Goal: Find specific page/section: Find specific page/section

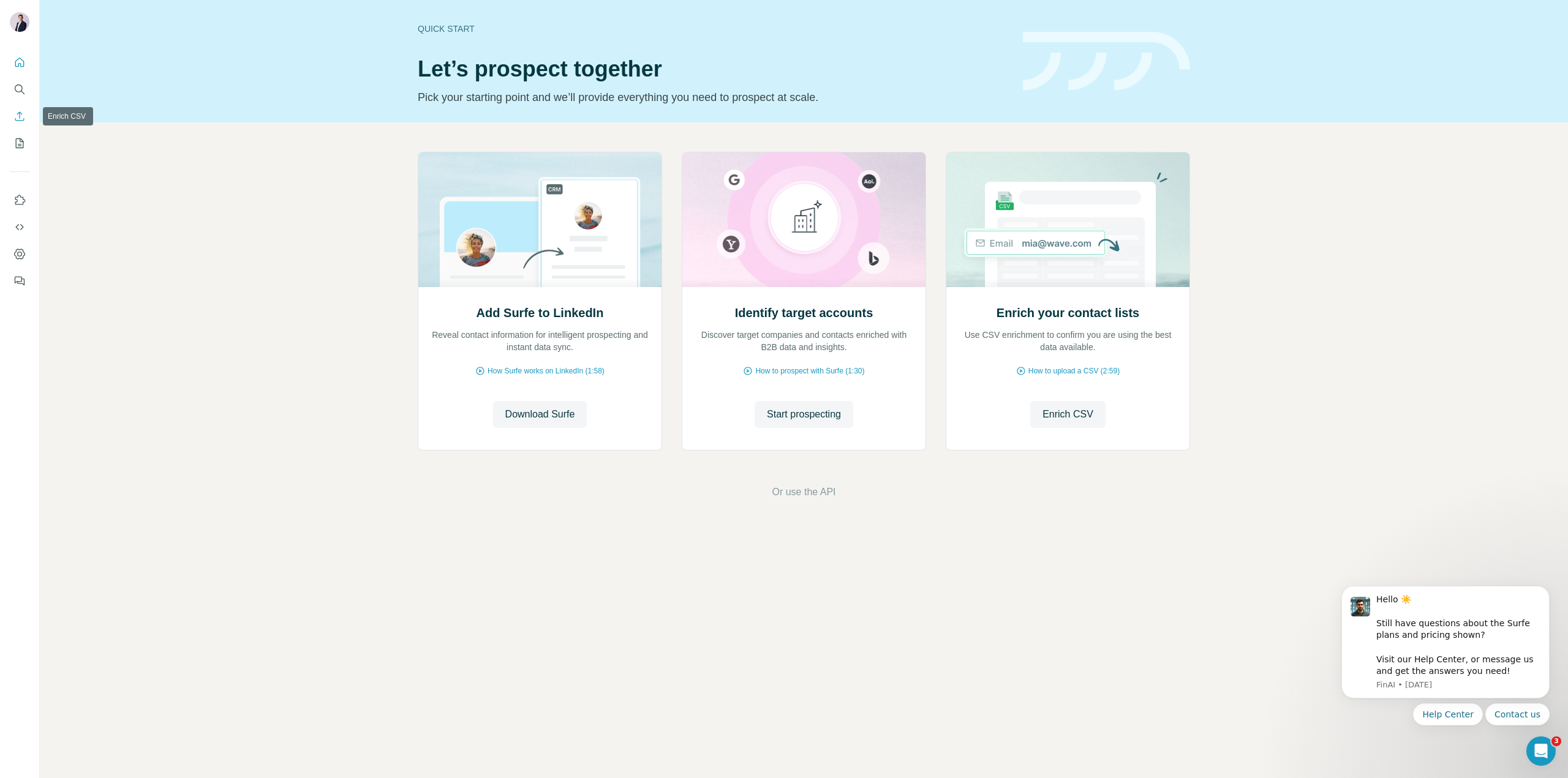
click at [18, 120] on icon "Enrich CSV" at bounding box center [19, 117] width 13 height 13
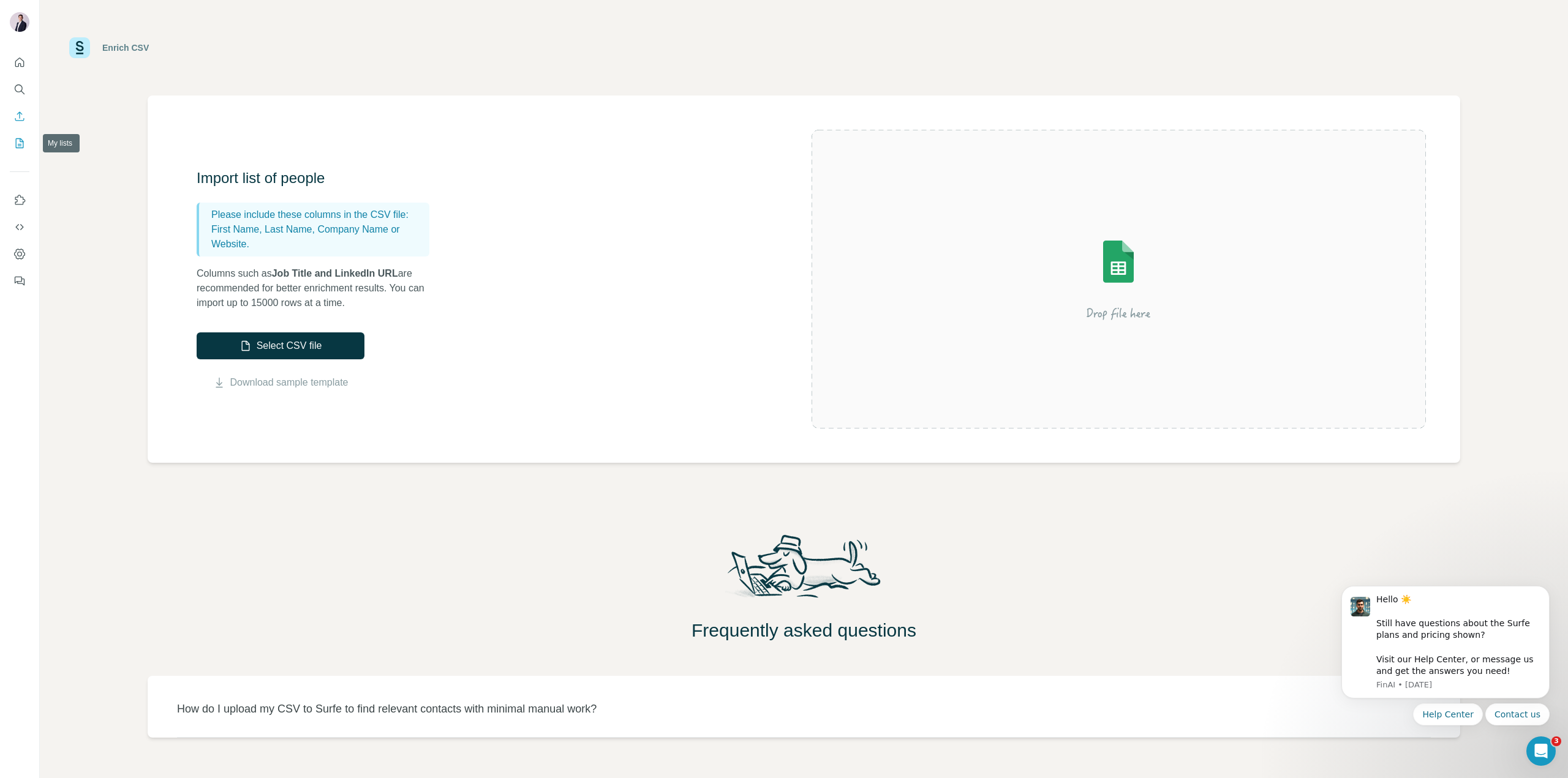
click at [18, 149] on button "My lists" at bounding box center [19, 143] width 19 height 22
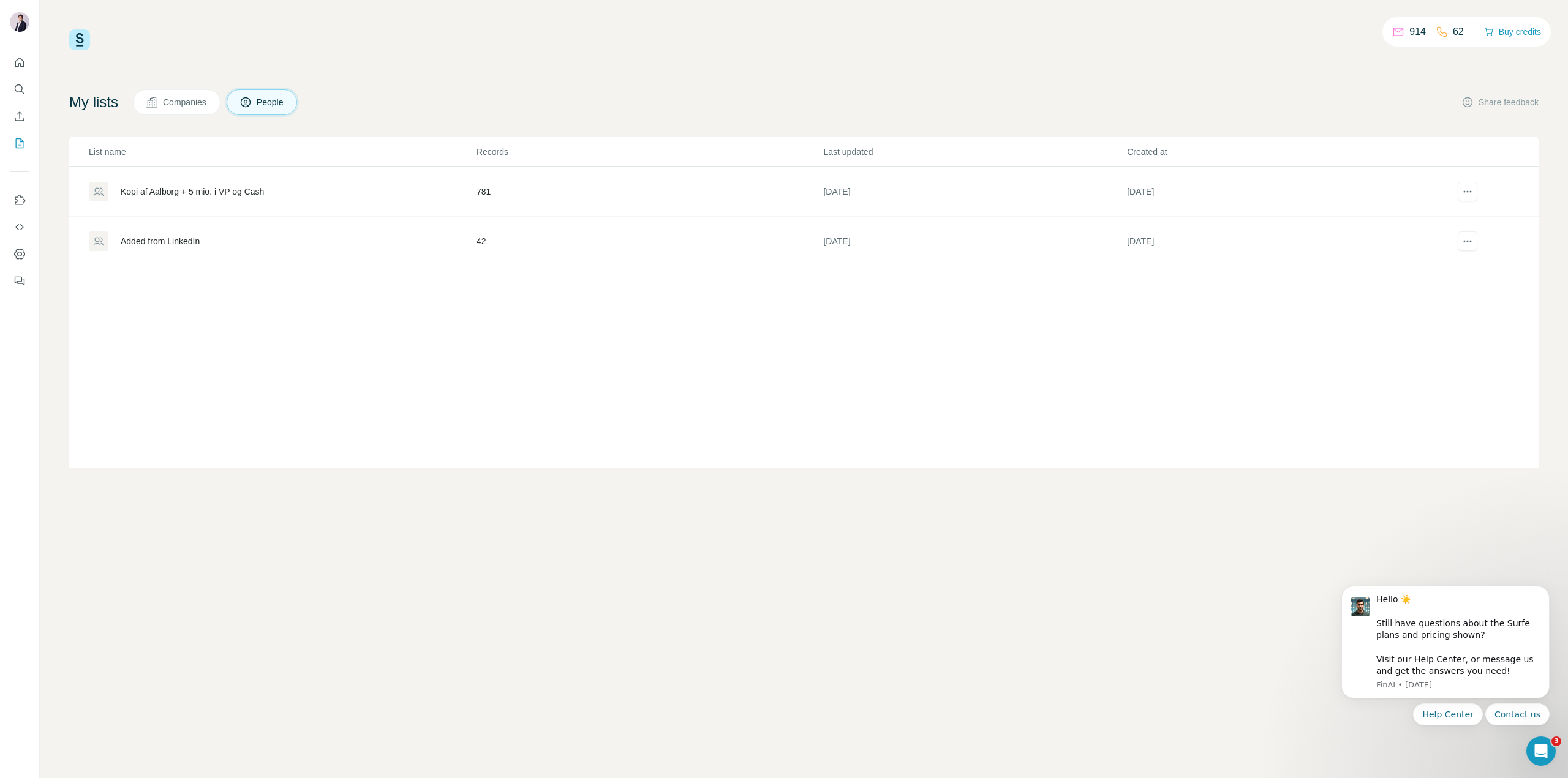
click at [227, 191] on div "Kopi af Aalborg + 5 mio. i VP og Cash" at bounding box center [192, 192] width 143 height 13
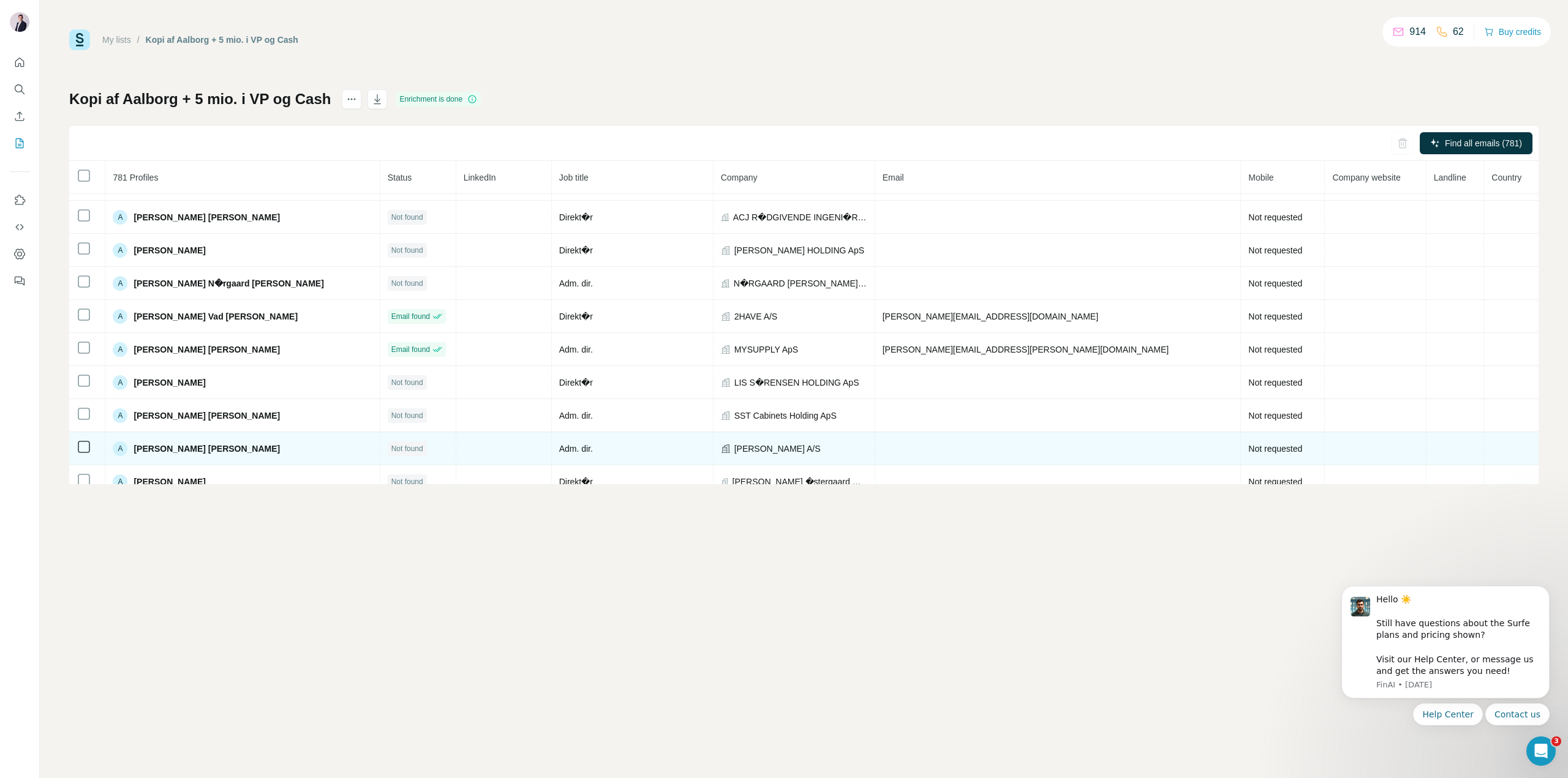
scroll to position [40, 0]
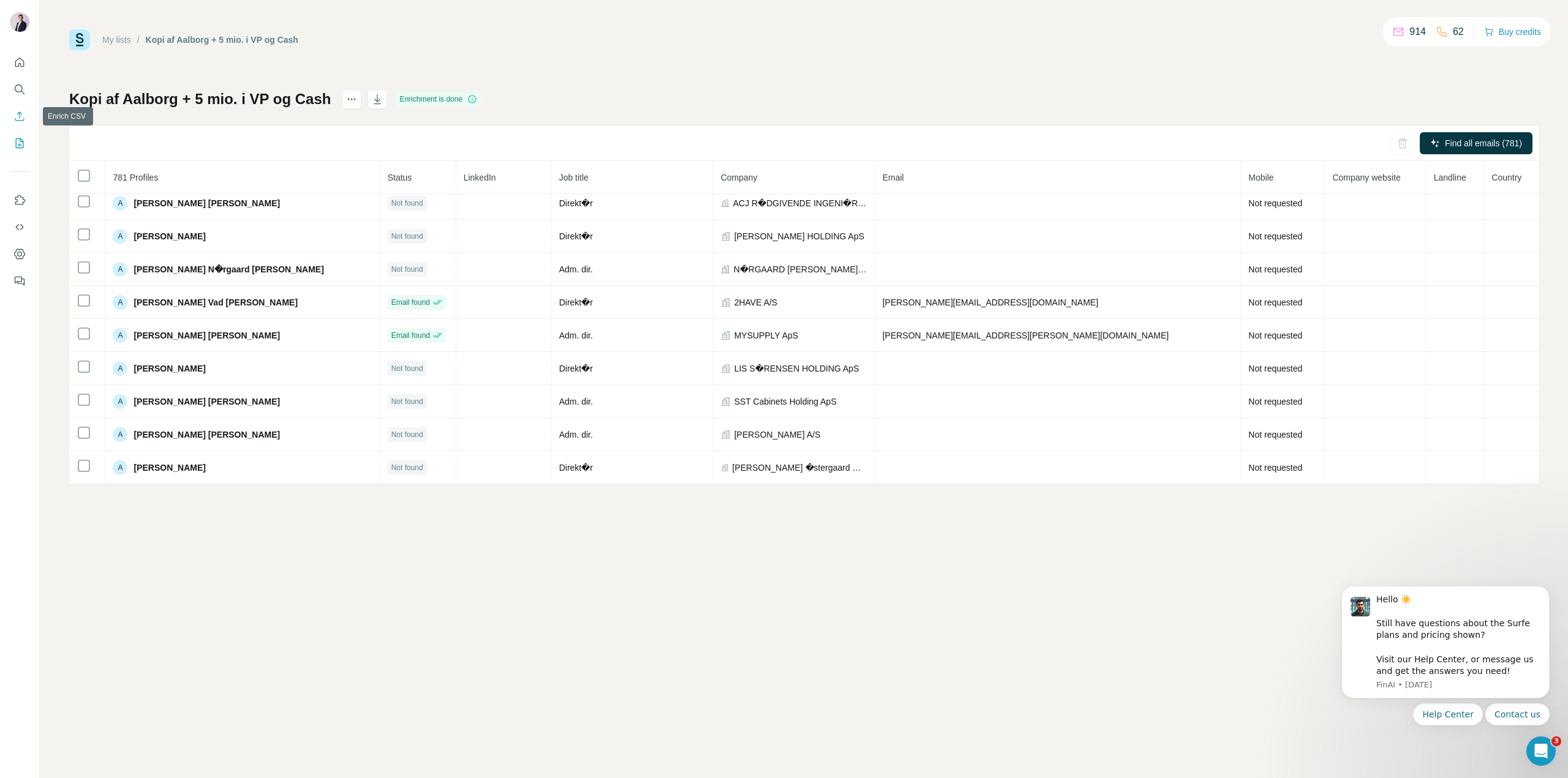
click at [21, 116] on icon "Enrich CSV" at bounding box center [19, 117] width 13 height 13
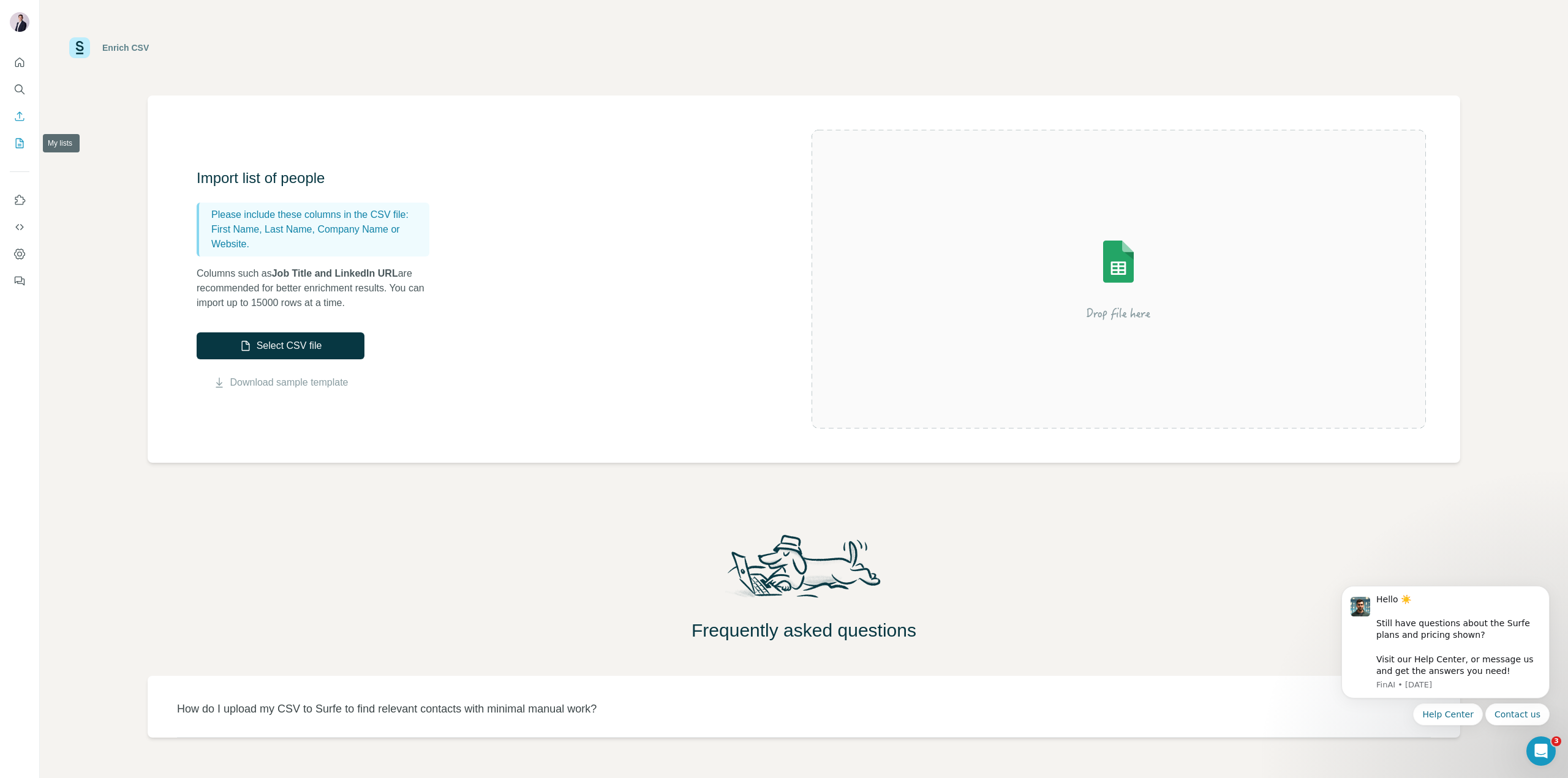
click at [22, 139] on icon "My lists" at bounding box center [19, 143] width 13 height 13
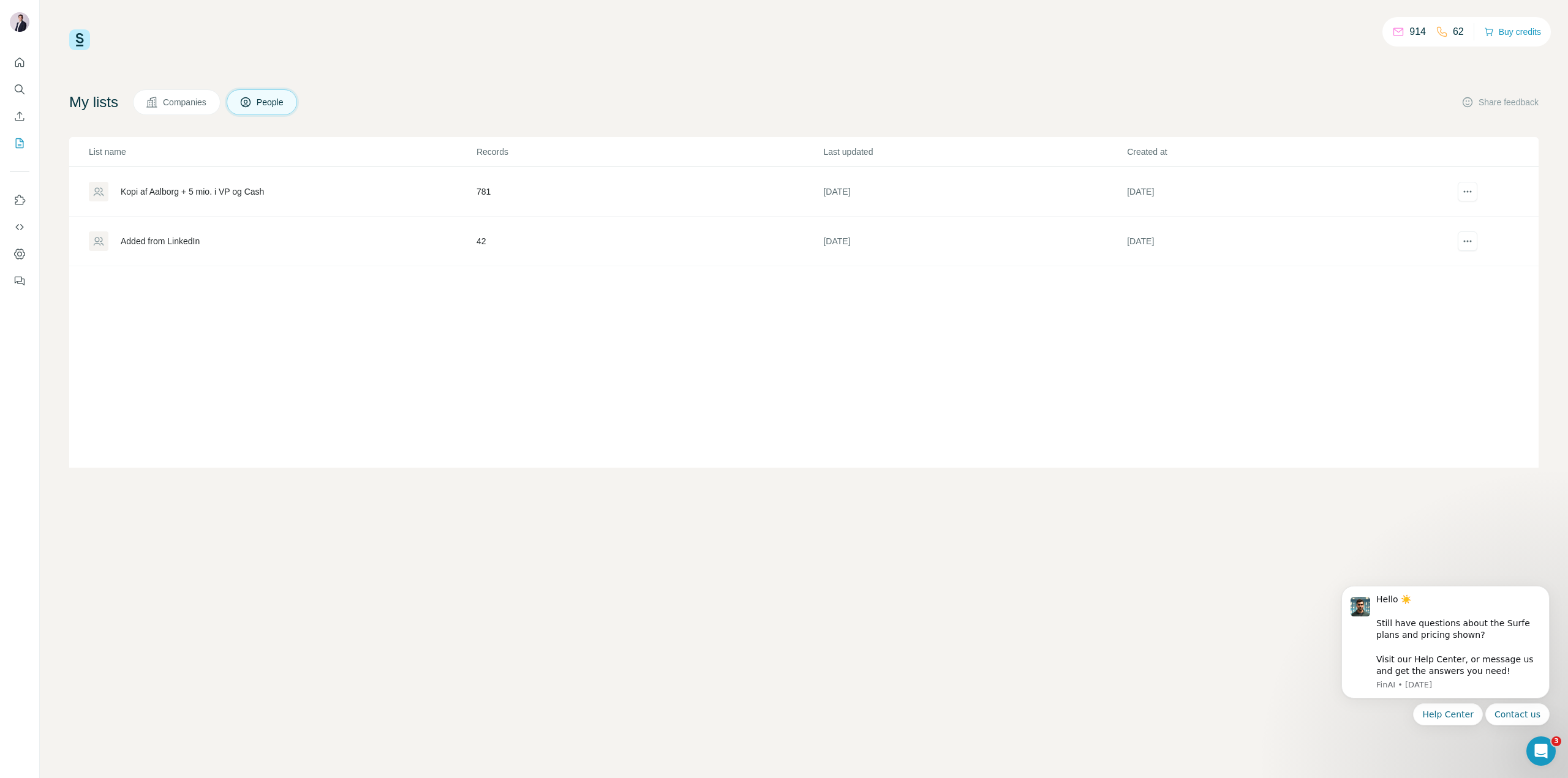
click at [236, 186] on div "Kopi af Aalborg + 5 mio. i VP og Cash" at bounding box center [282, 192] width 387 height 19
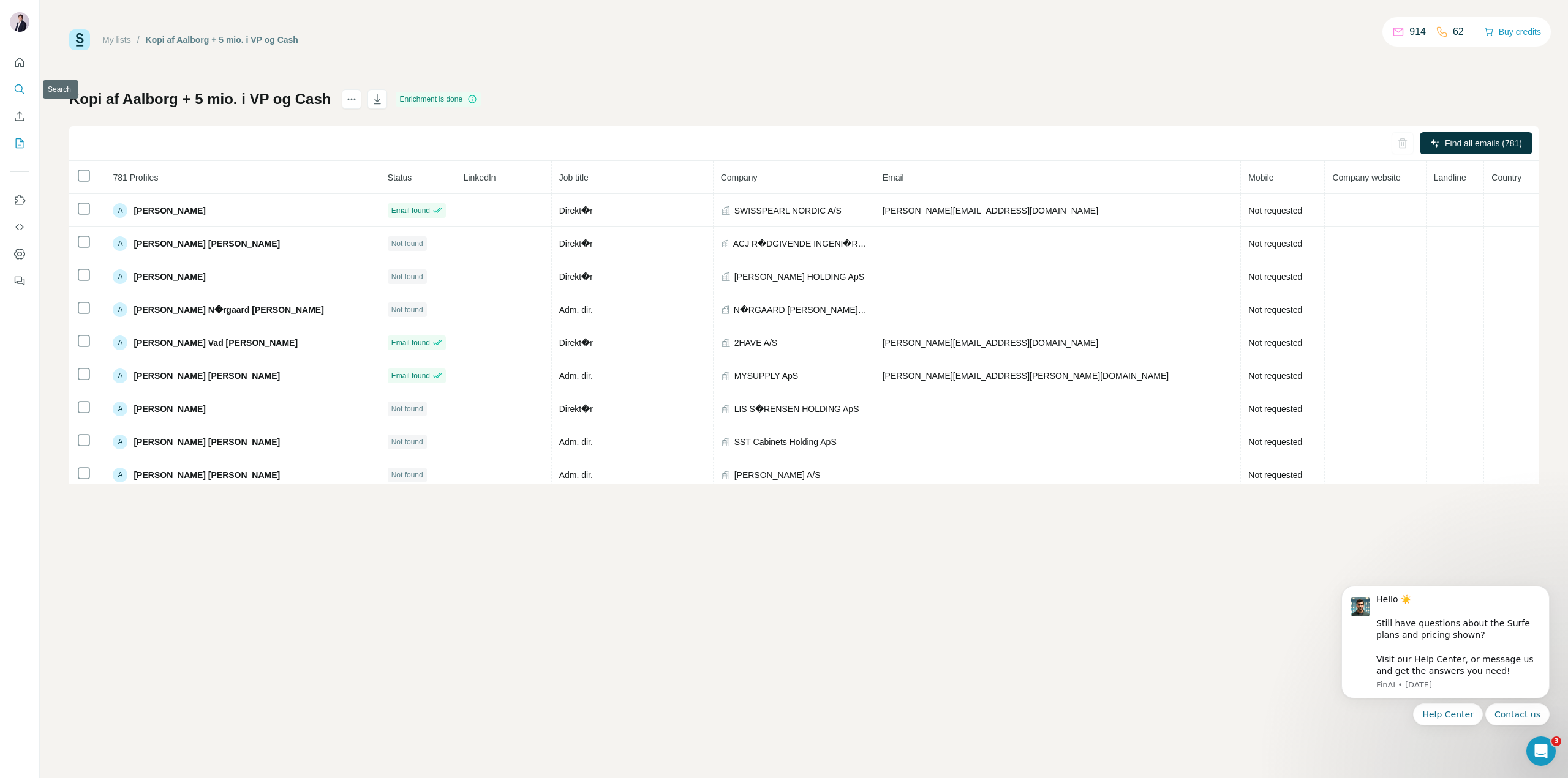
click at [21, 90] on icon "Search" at bounding box center [19, 90] width 13 height 13
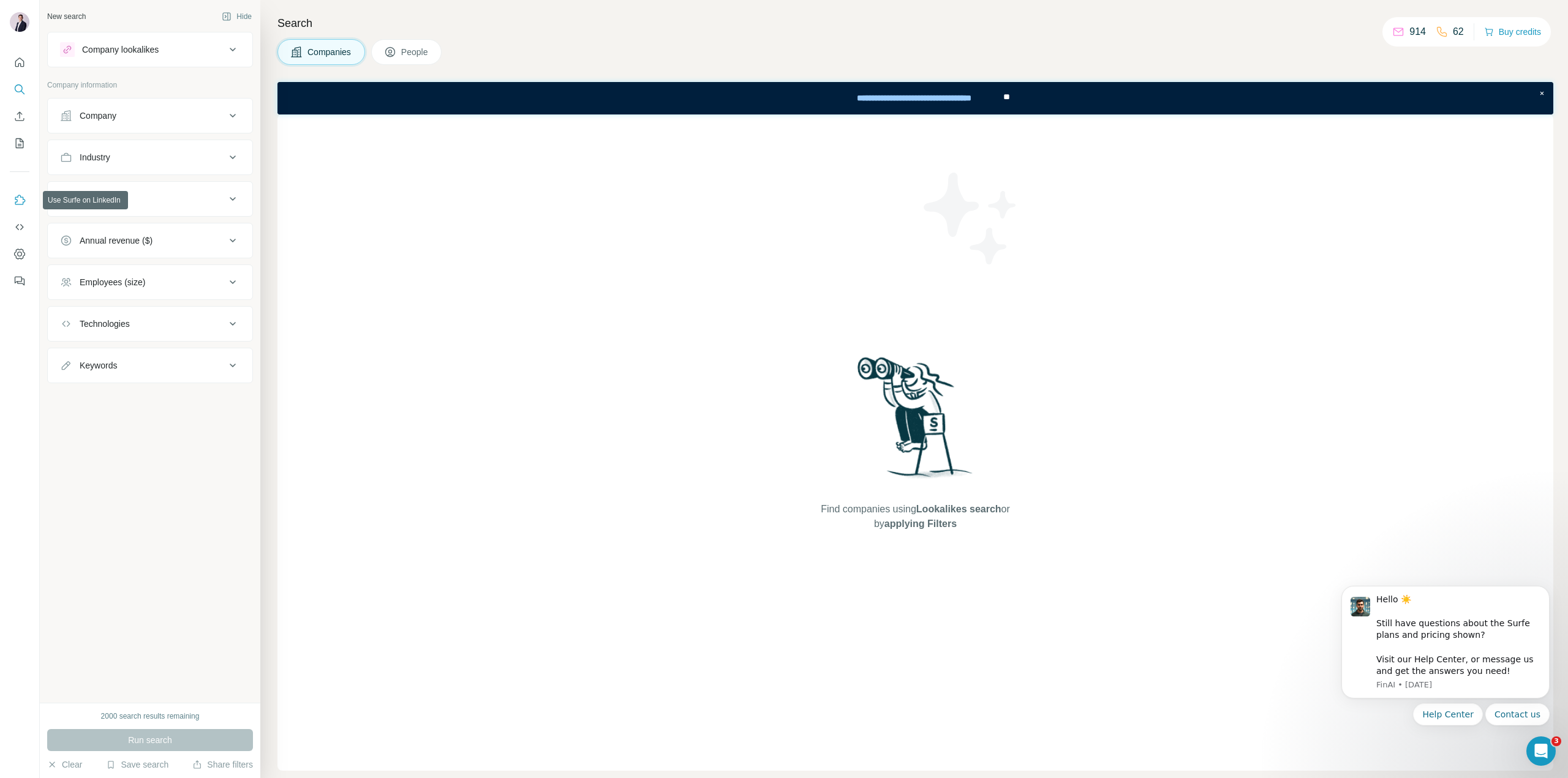
click at [22, 201] on icon "Use Surfe on LinkedIn" at bounding box center [19, 200] width 13 height 13
